Goal: Task Accomplishment & Management: Use online tool/utility

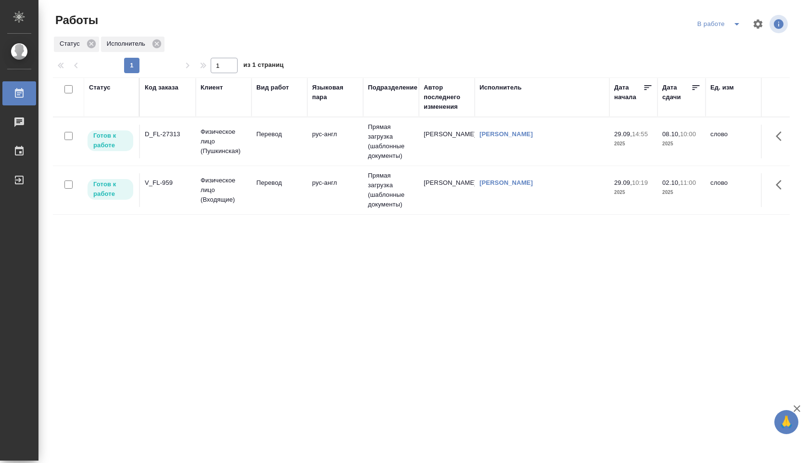
click at [352, 179] on td "рус-англ" at bounding box center [335, 190] width 56 height 34
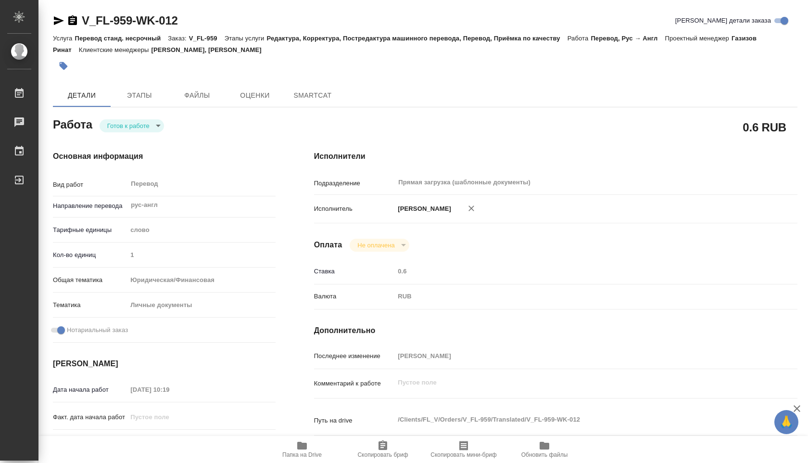
type textarea "x"
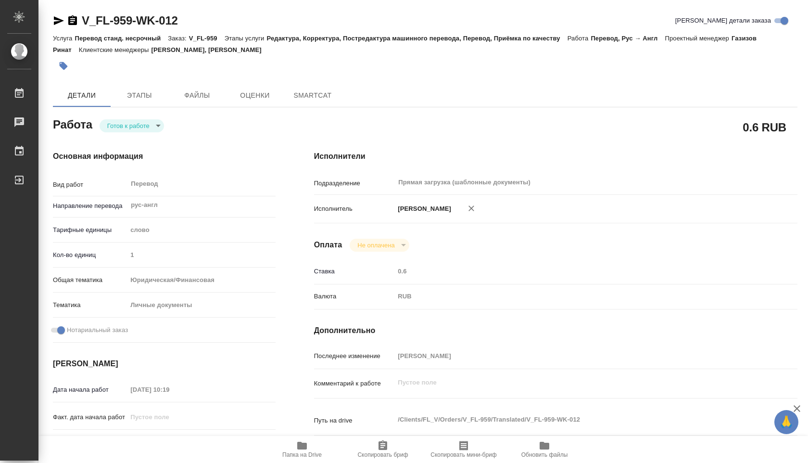
type textarea "x"
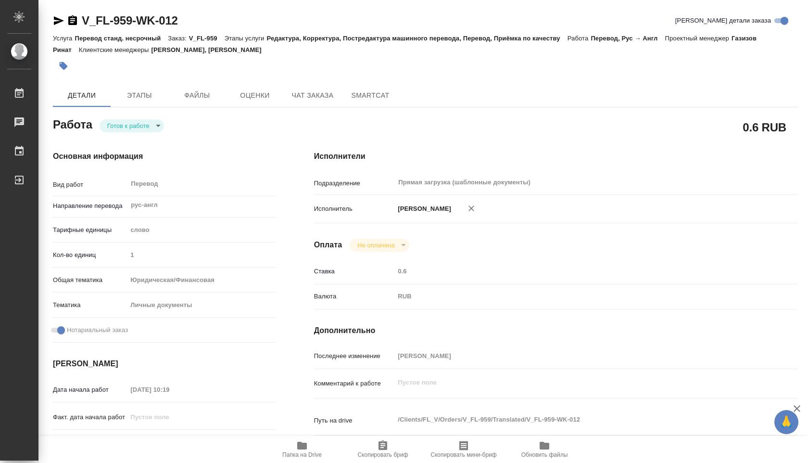
click at [153, 119] on div "Готов к работе readyForWork" at bounding box center [132, 125] width 64 height 13
type textarea "x"
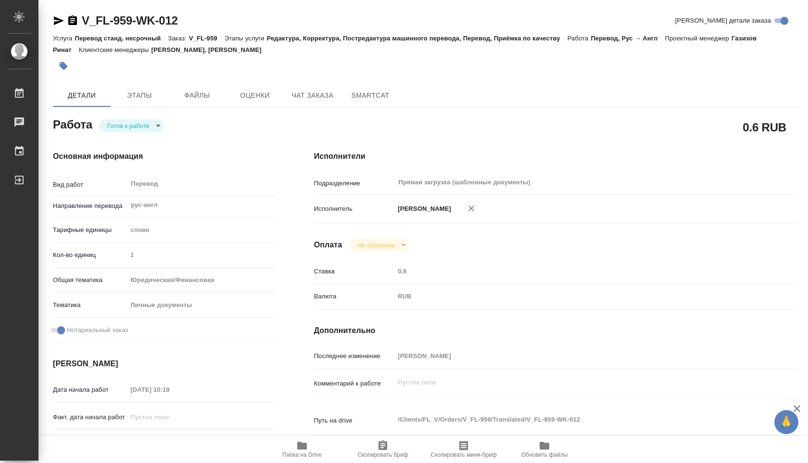
type textarea "x"
click at [154, 125] on body "🙏 .cls-1 fill:#fff; AWATERA Shuvalova Anna Работы Чаты График Выйти V_FL-959-WK…" at bounding box center [404, 231] width 808 height 463
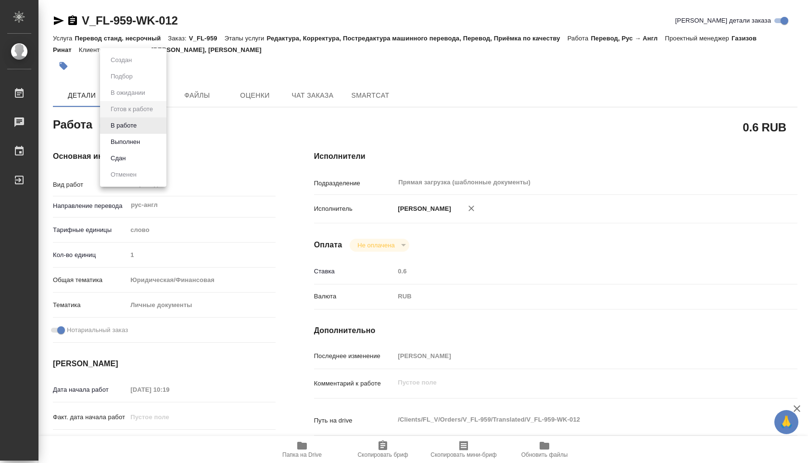
type textarea "x"
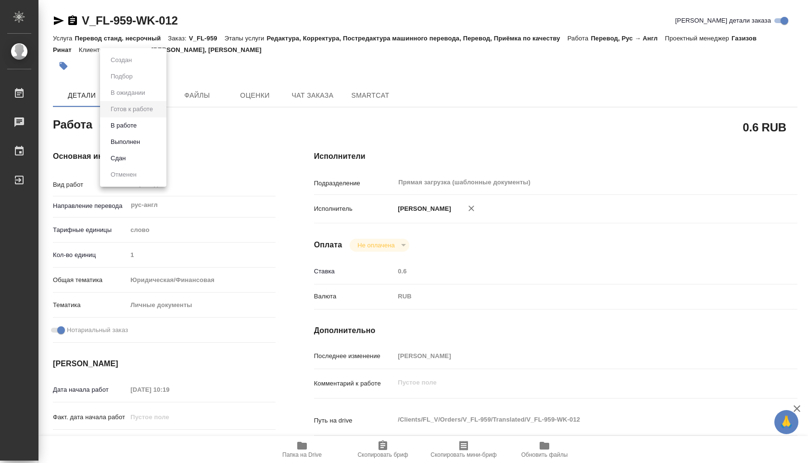
click at [150, 122] on li "В работе" at bounding box center [133, 125] width 66 height 16
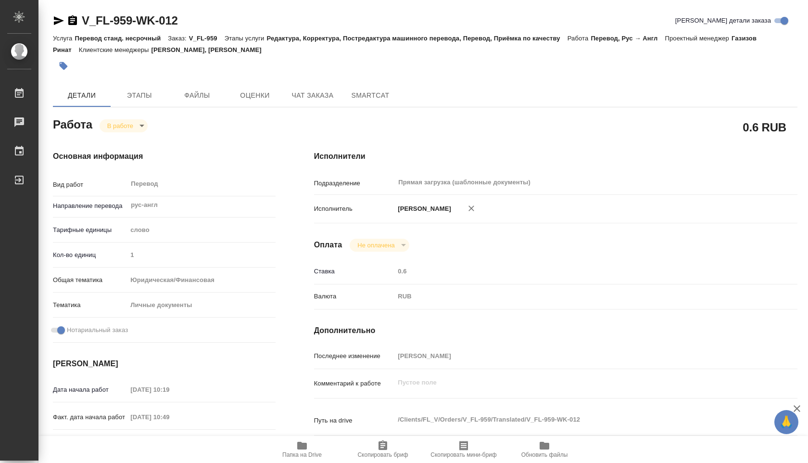
type textarea "x"
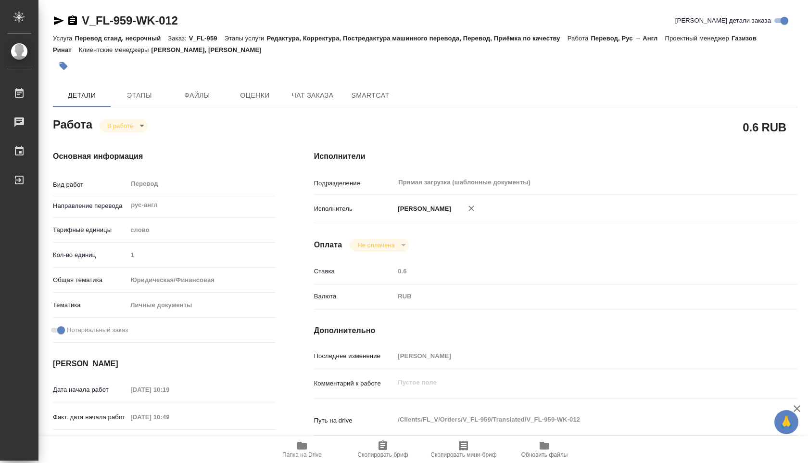
type textarea "x"
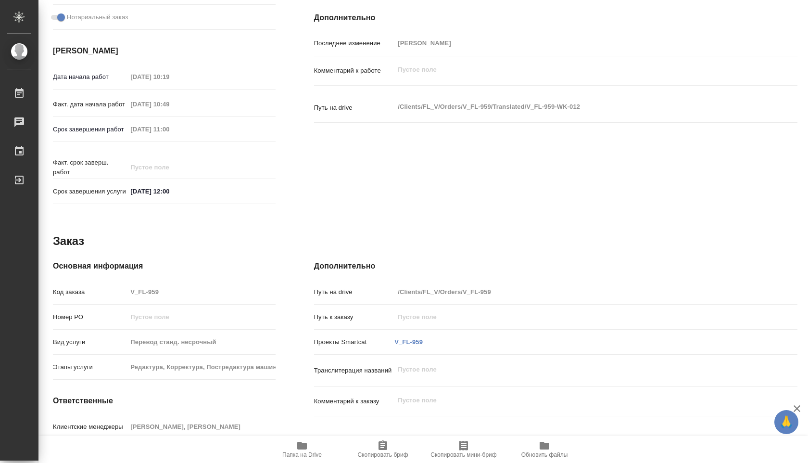
scroll to position [377, 0]
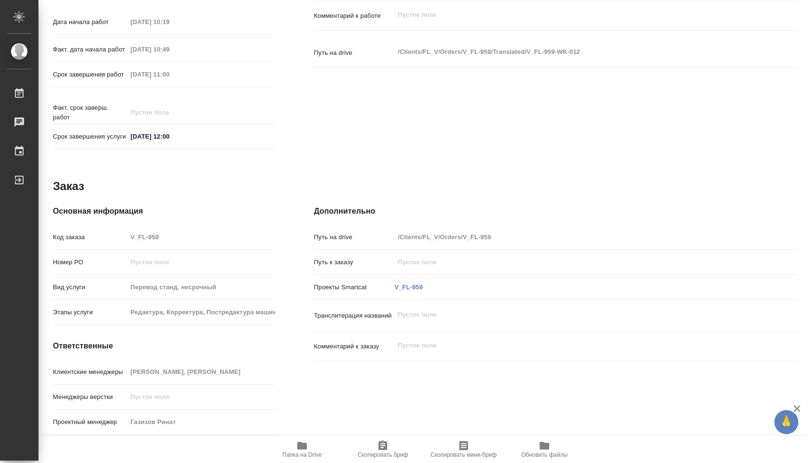
type textarea "x"
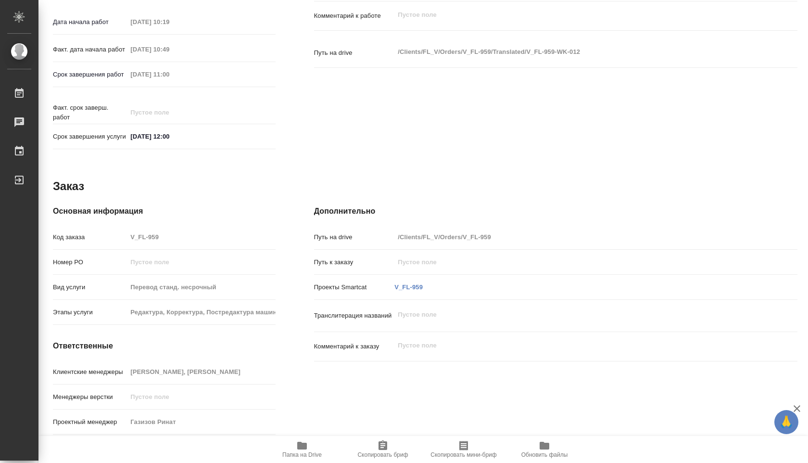
click at [307, 448] on icon "button" at bounding box center [302, 446] width 12 height 12
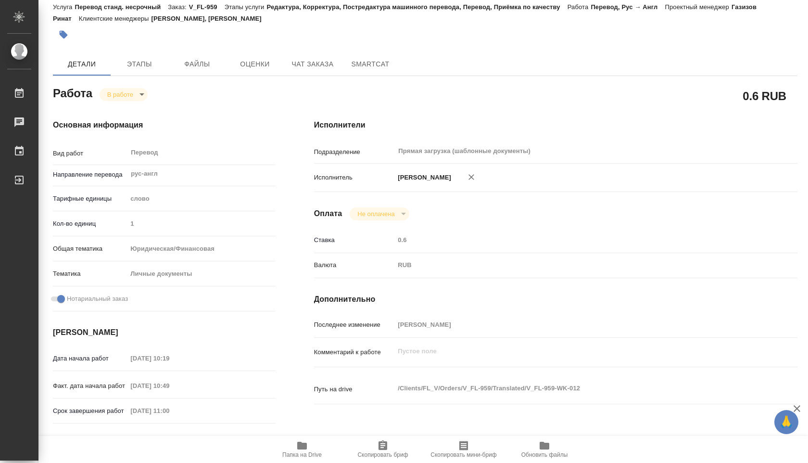
scroll to position [0, 0]
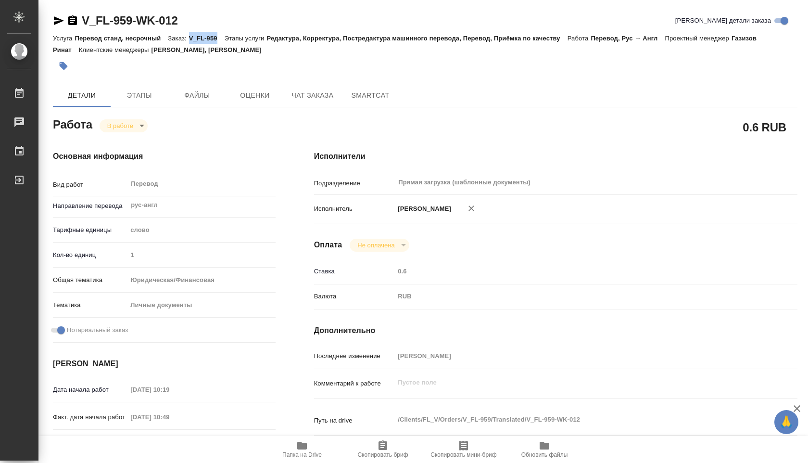
drag, startPoint x: 192, startPoint y: 37, endPoint x: 219, endPoint y: 39, distance: 26.6
click at [219, 39] on p "V_FL-959" at bounding box center [207, 38] width 36 height 7
copy p "V_FL-959"
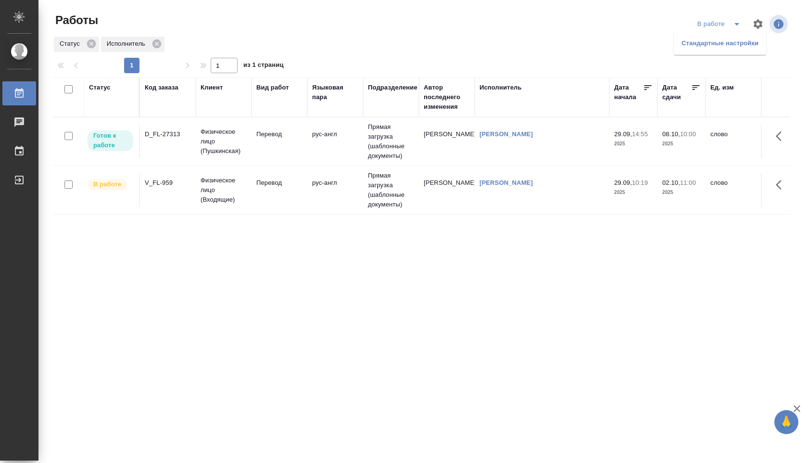
click at [721, 45] on li "Стандартные настройки" at bounding box center [720, 43] width 92 height 15
